Goal: Navigation & Orientation: Find specific page/section

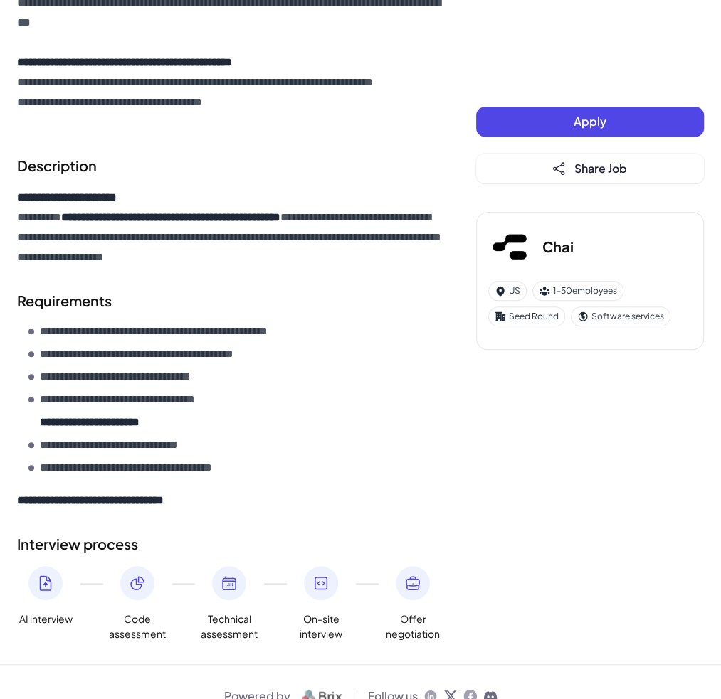
scroll to position [515, 0]
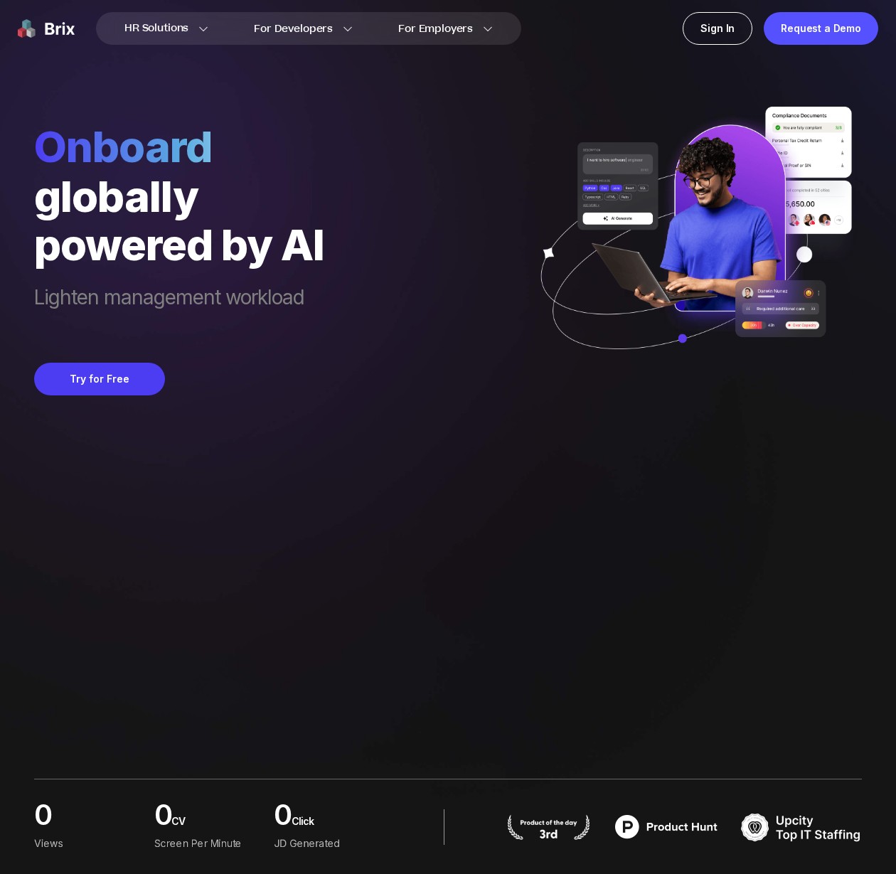
click at [457, 87] on div "Onboard globally powered by AI Lighten management workload Try for Free" at bounding box center [448, 197] width 828 height 395
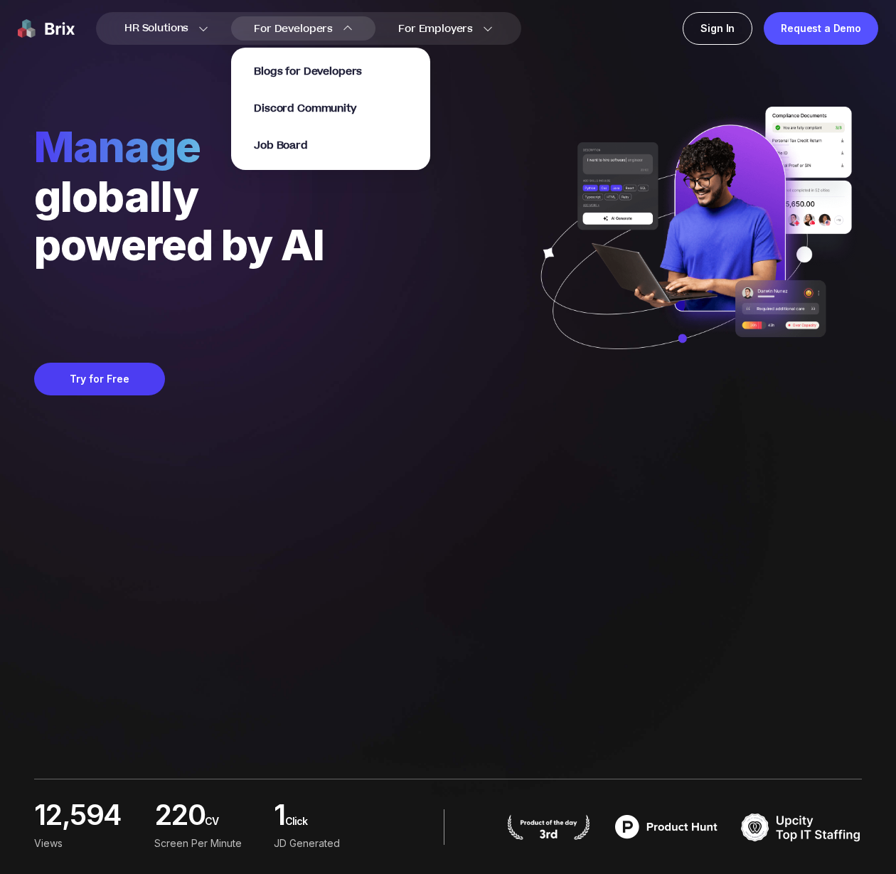
click at [296, 137] on link "Job Board" at bounding box center [281, 145] width 54 height 16
